Goal: Information Seeking & Learning: Understand process/instructions

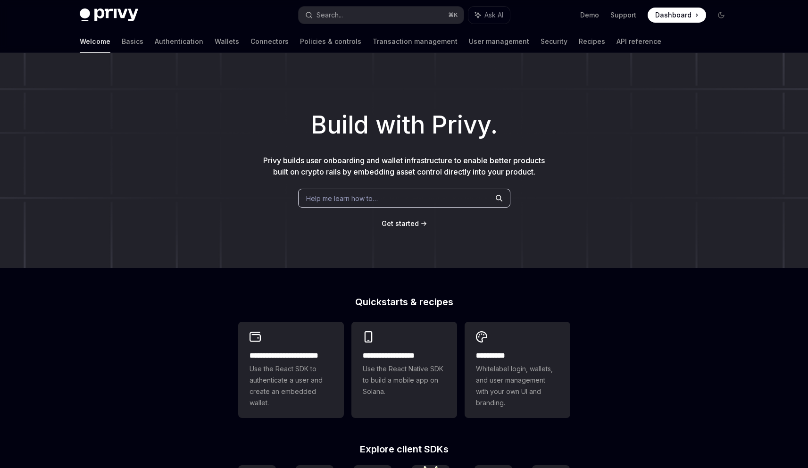
click at [328, 202] on span "Help me learn how to…" at bounding box center [342, 198] width 72 height 10
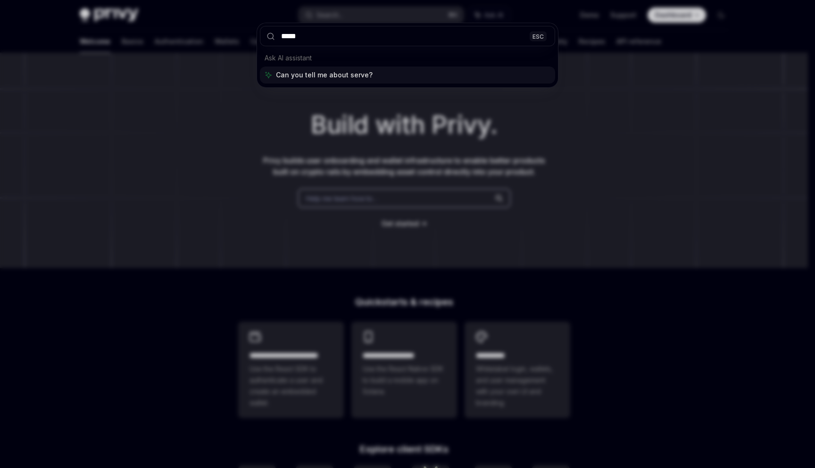
type input "******"
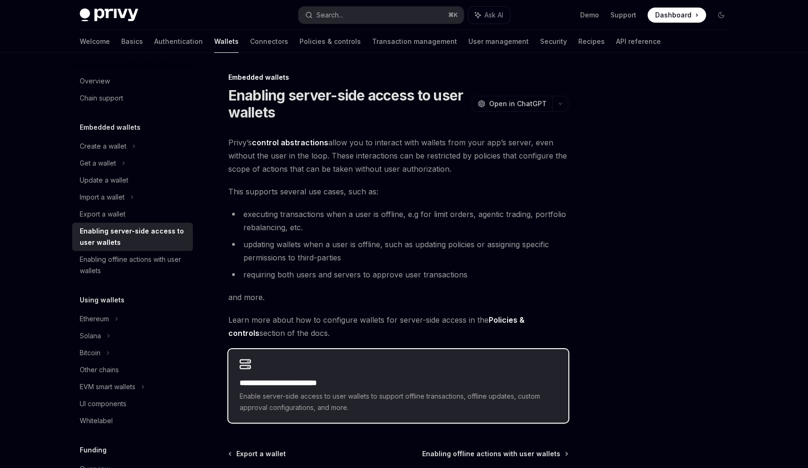
click at [311, 383] on h2 "**********" at bounding box center [398, 382] width 317 height 11
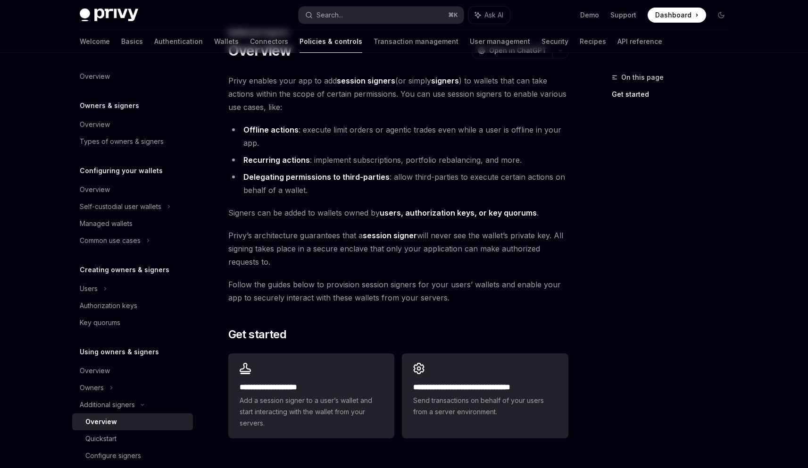
scroll to position [144, 0]
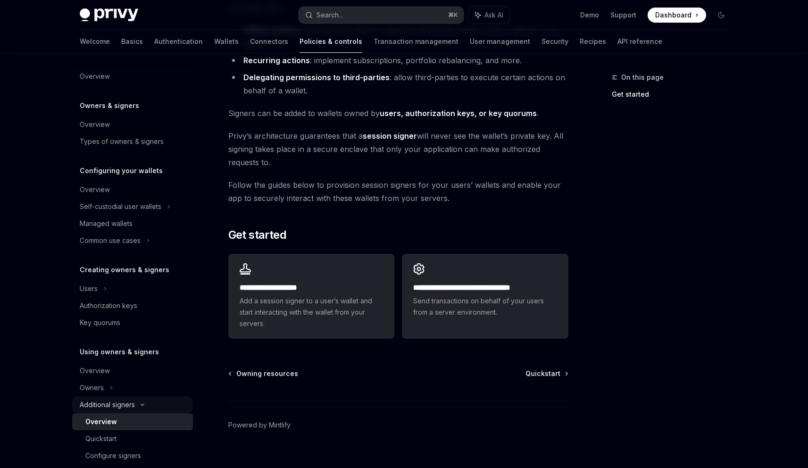
click at [118, 405] on div "Additional signers" at bounding box center [107, 404] width 55 height 11
click at [97, 405] on div "Additional signers" at bounding box center [107, 404] width 55 height 11
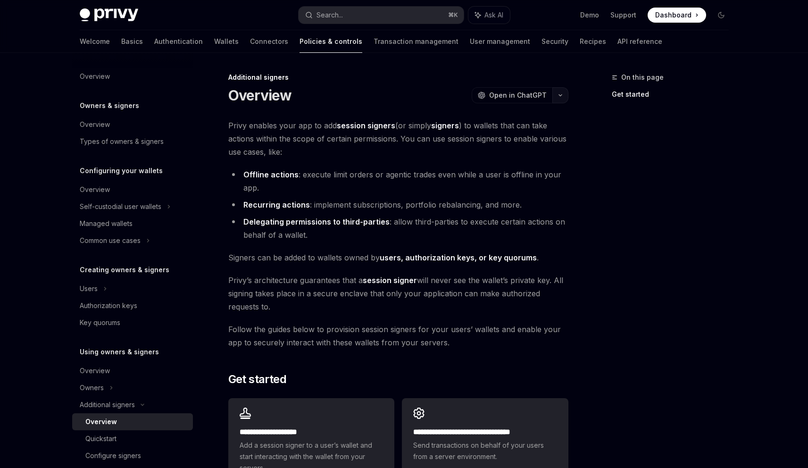
click at [558, 97] on button "button" at bounding box center [560, 95] width 16 height 16
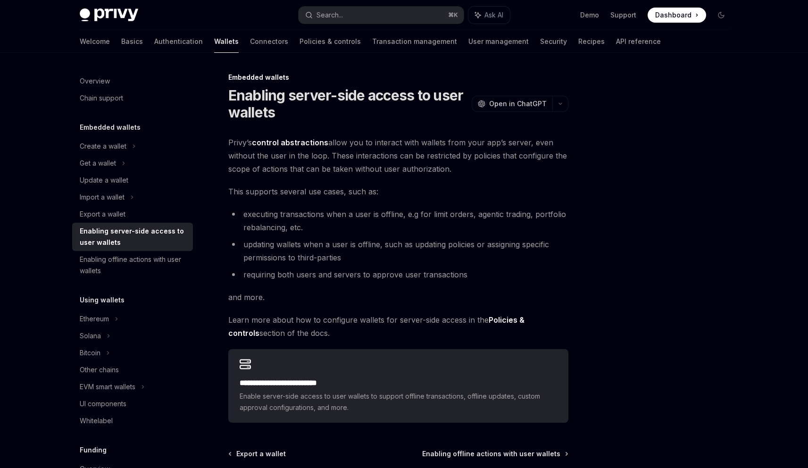
click at [92, 235] on div "Enabling server-side access to user wallets" at bounding box center [134, 236] width 108 height 23
type textarea "*"
click at [558, 103] on icon "button" at bounding box center [560, 104] width 11 height 4
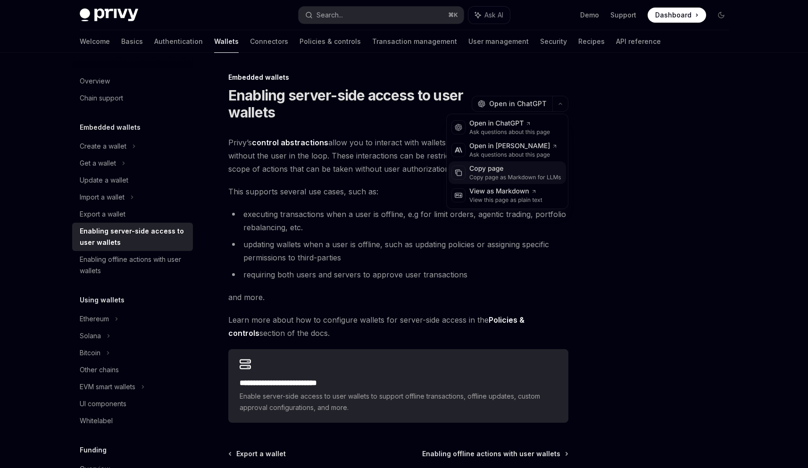
click at [504, 175] on div "Copy page as Markdown for LLMs" at bounding box center [515, 178] width 92 height 8
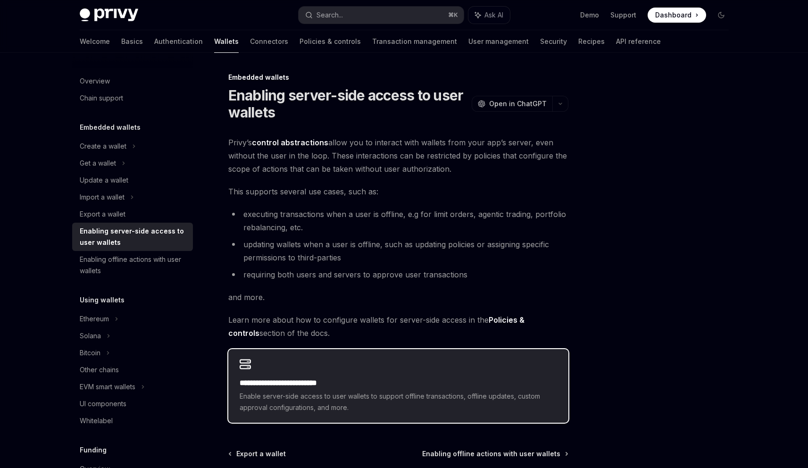
click at [400, 386] on h2 "**********" at bounding box center [398, 382] width 317 height 11
type textarea "*"
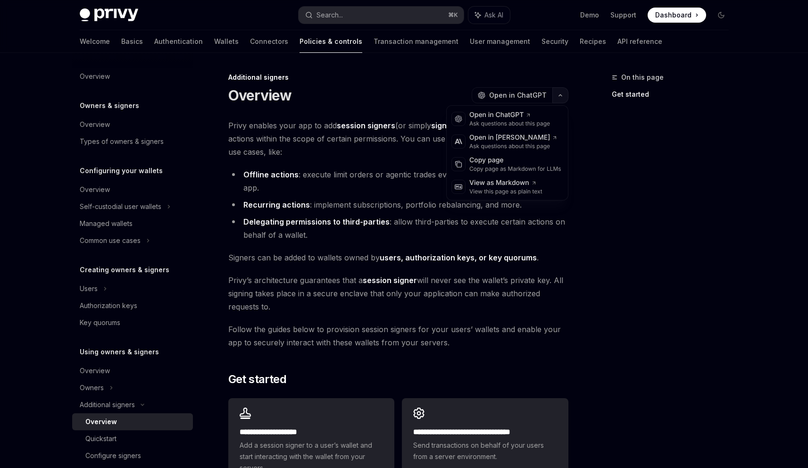
click at [559, 97] on icon "button" at bounding box center [560, 95] width 11 height 4
click at [497, 164] on div "Copy page" at bounding box center [515, 160] width 92 height 9
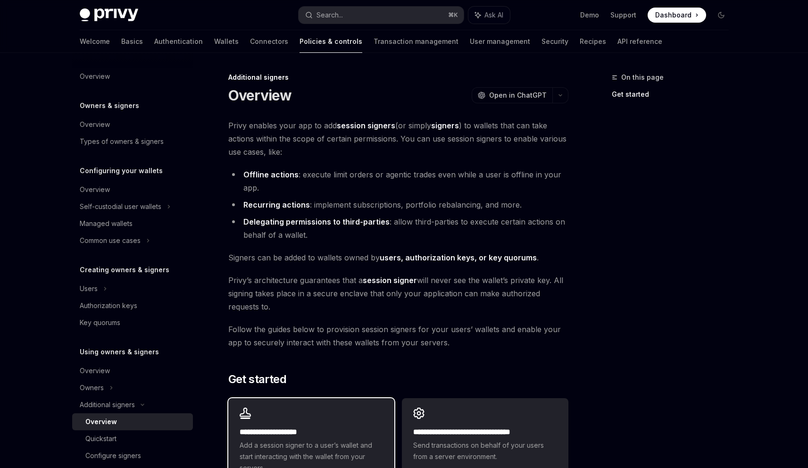
click at [293, 426] on h2 "**********" at bounding box center [311, 431] width 143 height 11
type textarea "*"
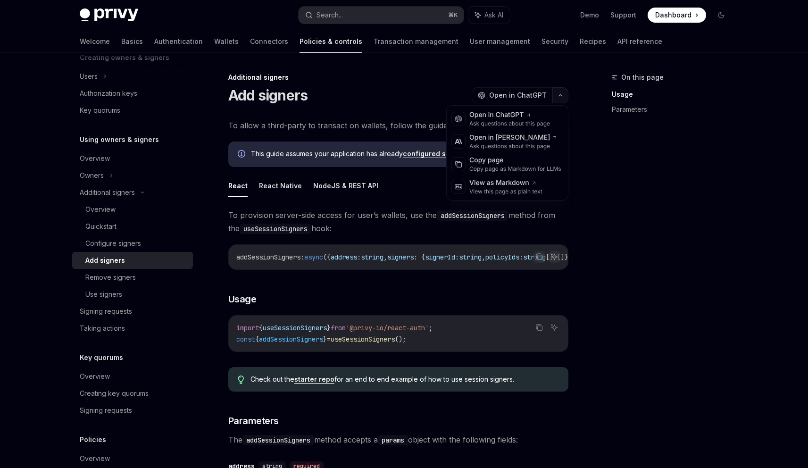
click at [561, 96] on icon "button" at bounding box center [560, 95] width 11 height 4
click at [502, 167] on div "Copy page as Markdown for LLMs" at bounding box center [515, 169] width 92 height 8
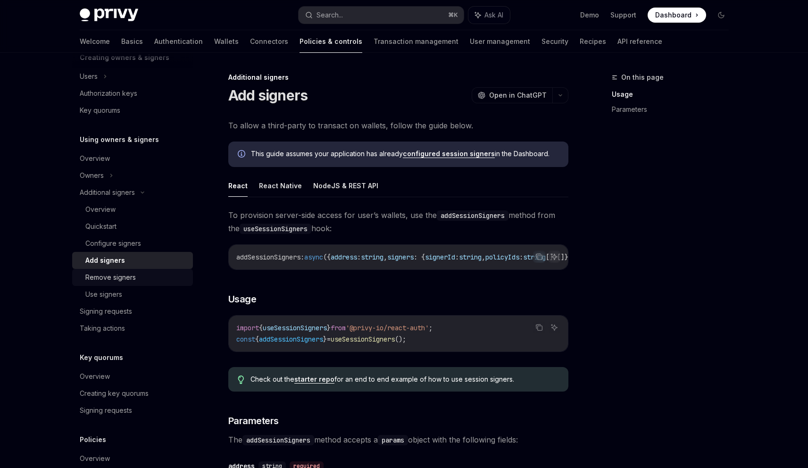
click at [98, 278] on div "Remove signers" at bounding box center [110, 277] width 50 height 11
type textarea "*"
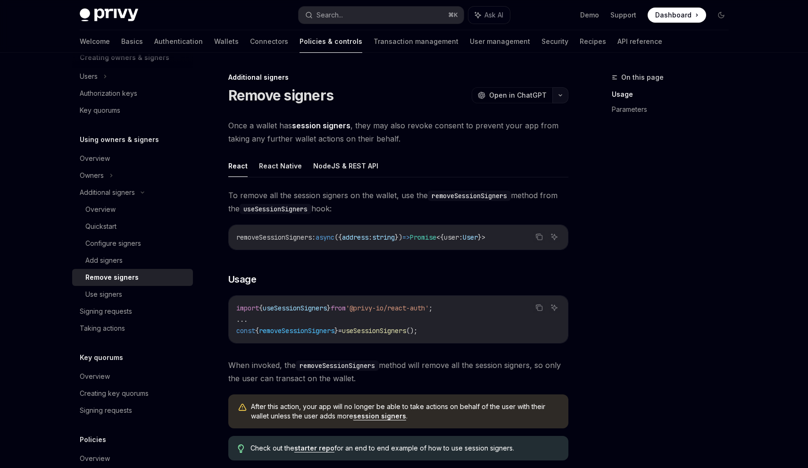
click at [559, 96] on icon "button" at bounding box center [560, 95] width 11 height 4
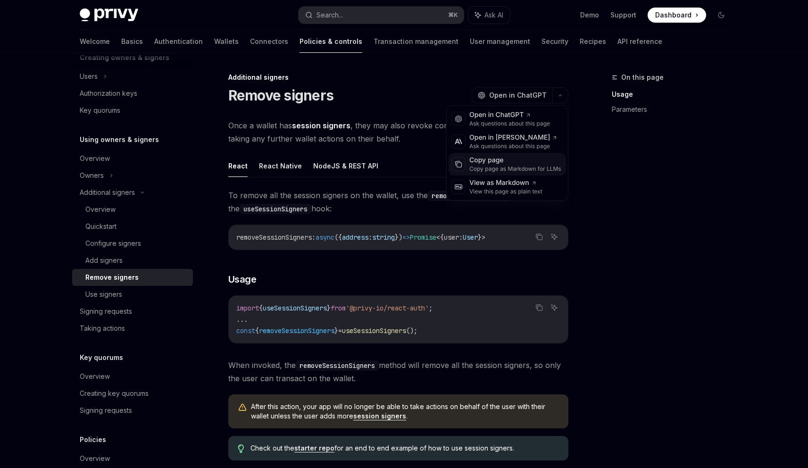
click at [488, 163] on div "Copy page" at bounding box center [515, 160] width 92 height 9
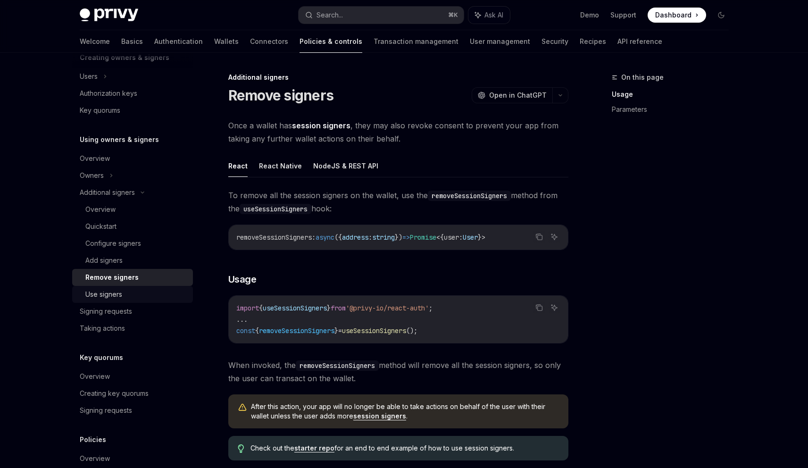
click at [111, 300] on link "Use signers" at bounding box center [132, 294] width 121 height 17
type textarea "*"
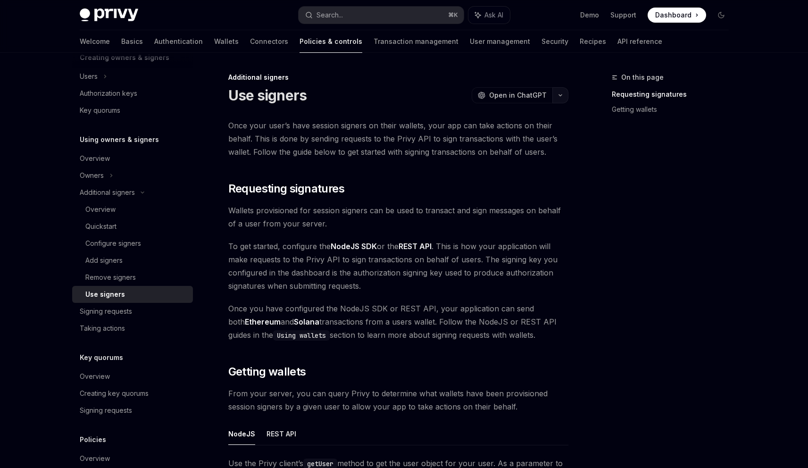
click at [561, 96] on icon "button" at bounding box center [560, 95] width 11 height 4
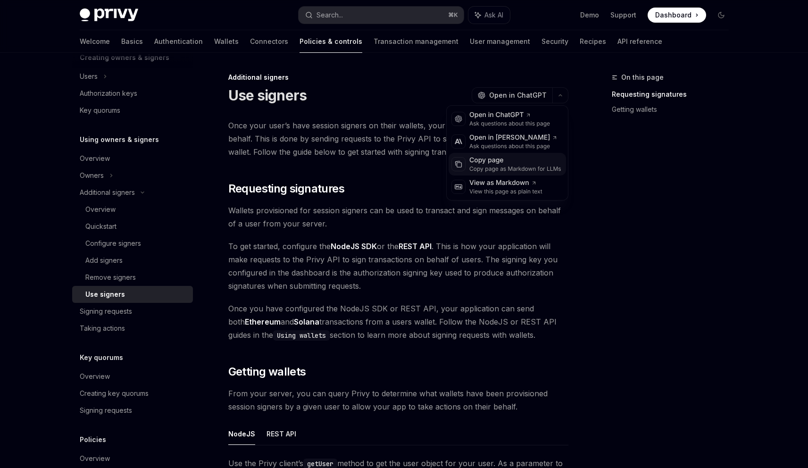
click at [496, 160] on div "Copy page" at bounding box center [515, 160] width 92 height 9
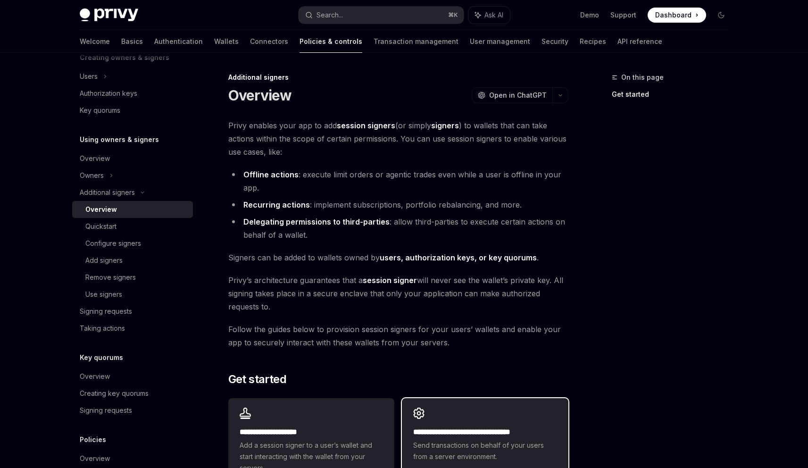
click at [468, 429] on h2 "**********" at bounding box center [484, 431] width 143 height 11
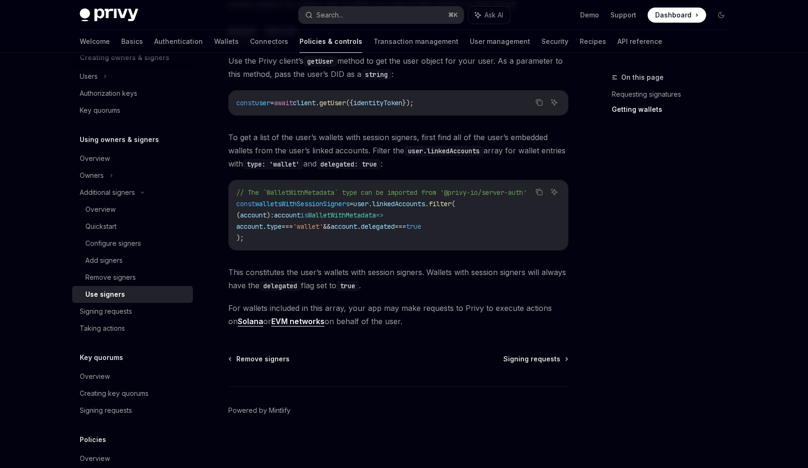
scroll to position [402, 0]
click at [517, 359] on span "Signing requests" at bounding box center [531, 359] width 57 height 9
type textarea "*"
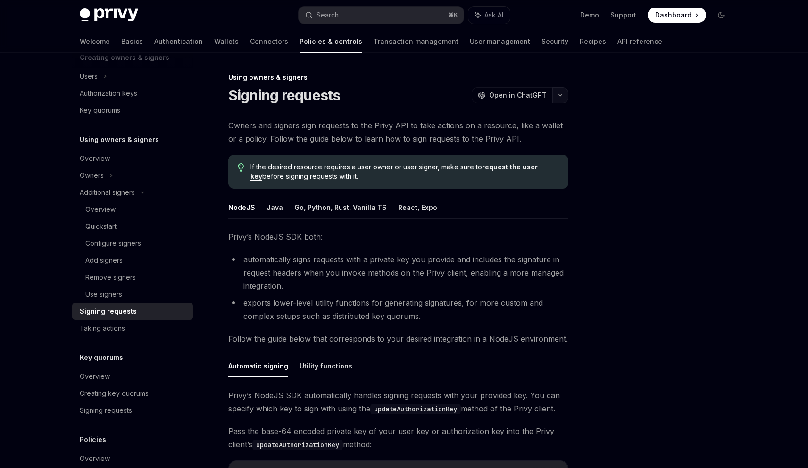
click at [563, 94] on icon "button" at bounding box center [560, 95] width 11 height 4
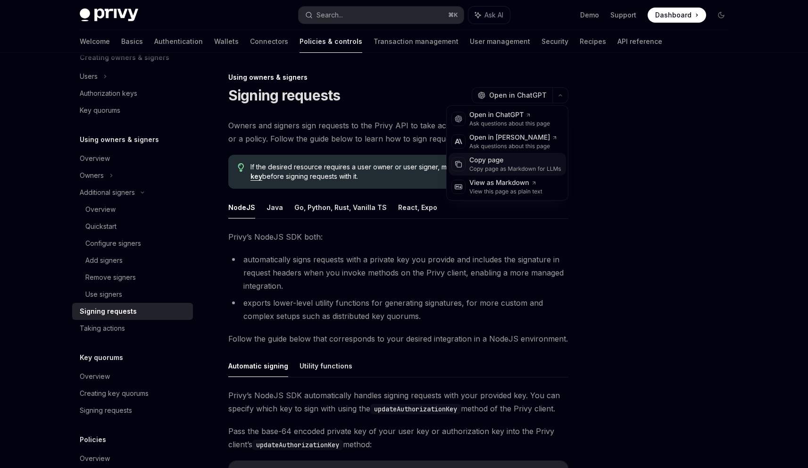
click at [500, 164] on div "Copy page" at bounding box center [515, 160] width 92 height 9
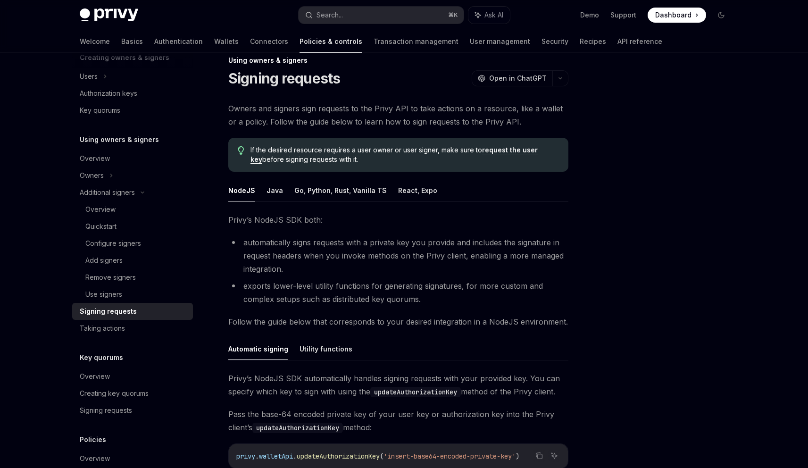
scroll to position [213, 0]
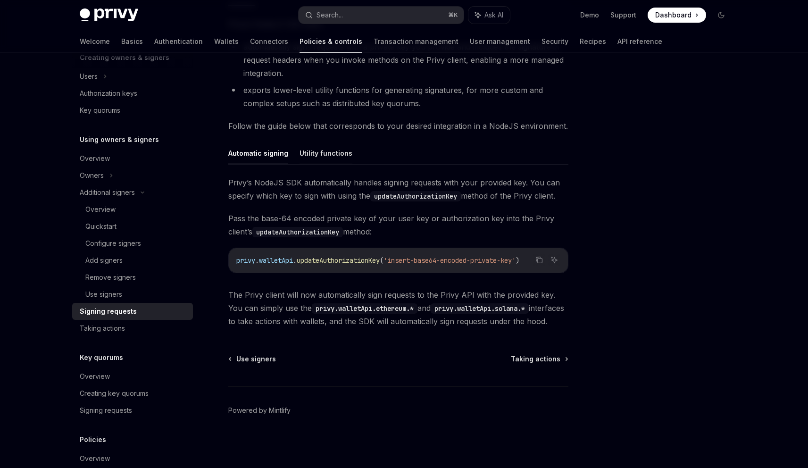
click at [317, 156] on button "Utility functions" at bounding box center [326, 153] width 53 height 22
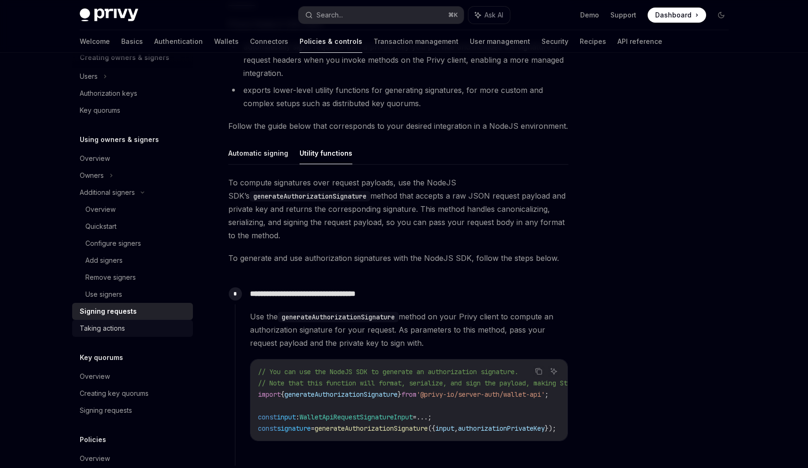
click at [105, 327] on div "Taking actions" at bounding box center [102, 328] width 45 height 11
type textarea "*"
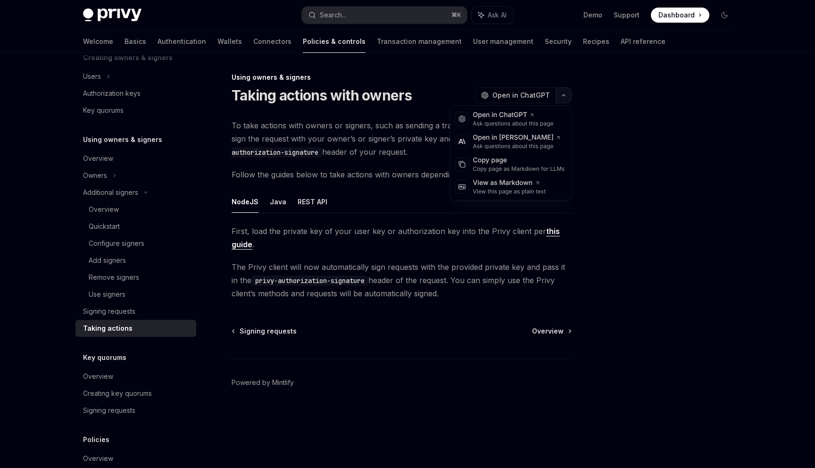
click at [562, 98] on button "button" at bounding box center [564, 95] width 16 height 16
click at [510, 162] on div "Copy page" at bounding box center [519, 160] width 92 height 9
